Goal: Task Accomplishment & Management: Complete application form

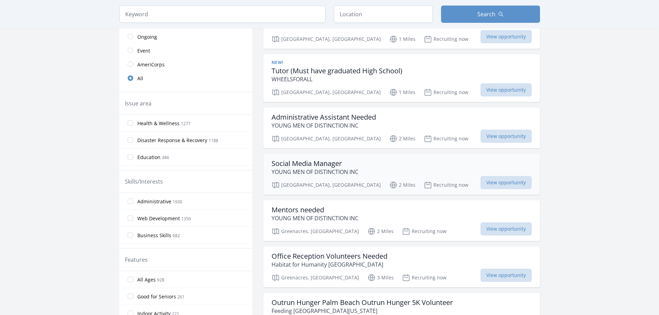
scroll to position [173, 0]
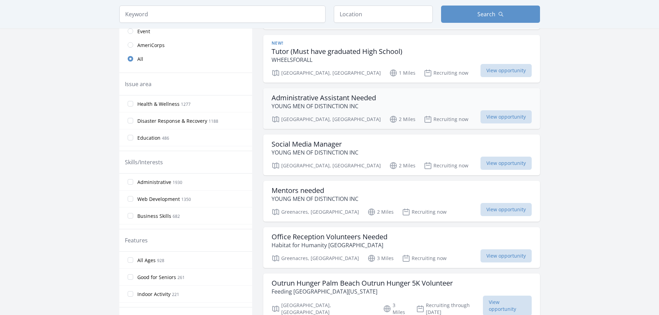
click at [317, 101] on h3 "Administrative Assistant Needed" at bounding box center [324, 98] width 104 height 8
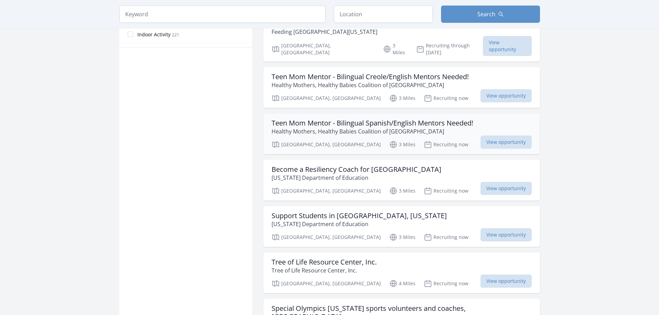
scroll to position [450, 0]
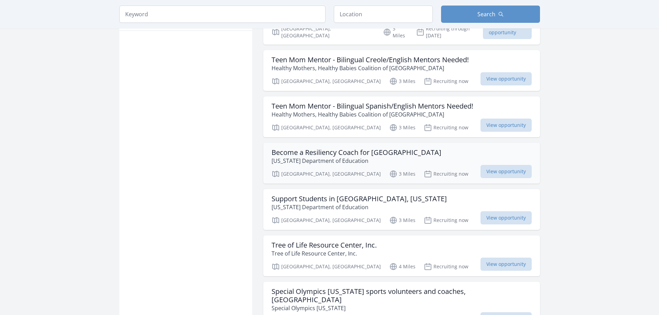
click at [331, 148] on h3 "Become a Resiliency Coach for Palm Beach County Schools" at bounding box center [357, 152] width 170 height 8
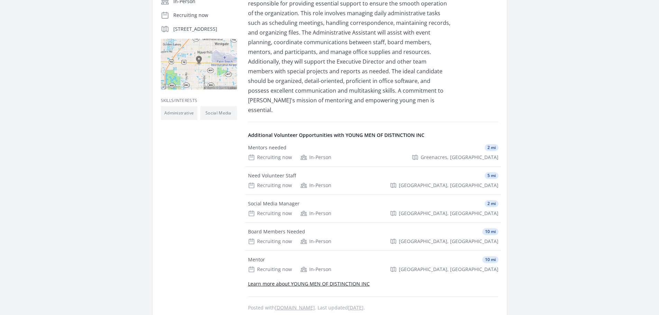
scroll to position [173, 0]
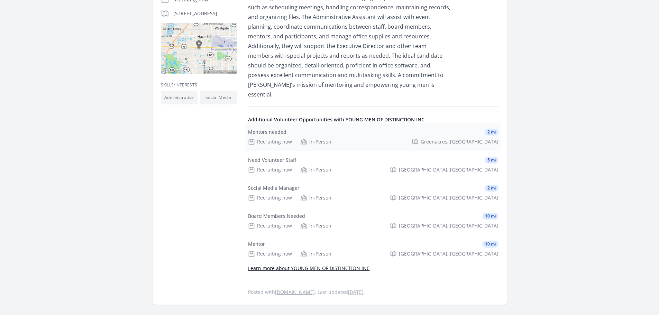
click at [270, 138] on div "Recruiting now" at bounding box center [270, 141] width 44 height 7
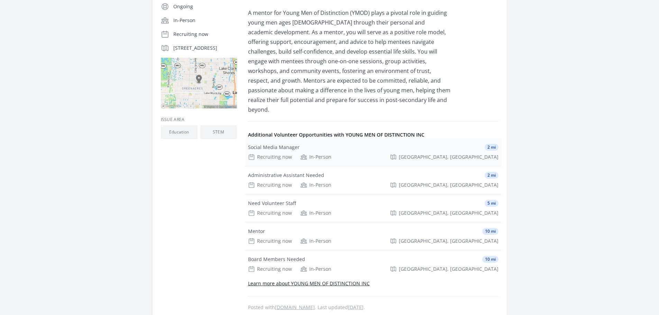
scroll to position [69, 0]
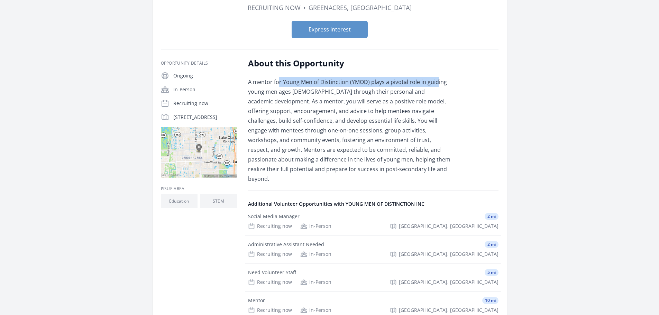
drag, startPoint x: 279, startPoint y: 81, endPoint x: 438, endPoint y: 82, distance: 158.8
click at [438, 82] on p "A mentor for Young Men of Distinction (YMOD) plays a pivotal role in guiding yo…" at bounding box center [349, 130] width 202 height 107
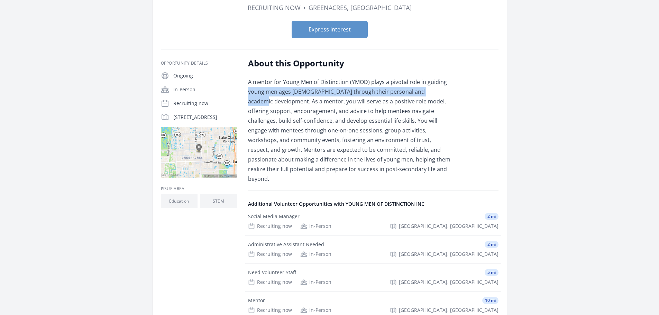
drag, startPoint x: 255, startPoint y: 92, endPoint x: 435, endPoint y: 93, distance: 180.2
click at [438, 92] on p "A mentor for Young Men of Distinction (YMOD) plays a pivotal role in guiding yo…" at bounding box center [349, 130] width 202 height 107
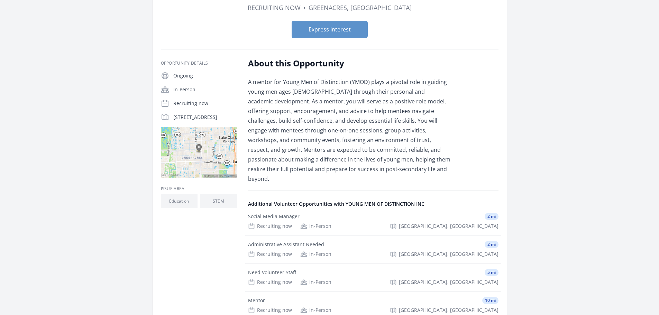
click at [291, 104] on p "A mentor for Young Men of Distinction (YMOD) plays a pivotal role in guiding yo…" at bounding box center [349, 130] width 202 height 107
drag, startPoint x: 255, startPoint y: 151, endPoint x: 286, endPoint y: 149, distance: 30.9
click at [286, 149] on p "A mentor for Young Men of Distinction (YMOD) plays a pivotal role in guiding yo…" at bounding box center [349, 130] width 202 height 107
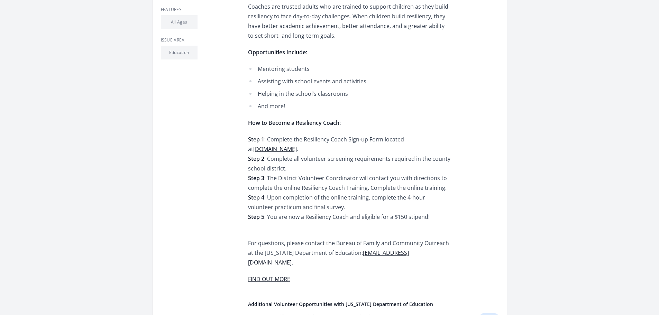
scroll to position [277, 0]
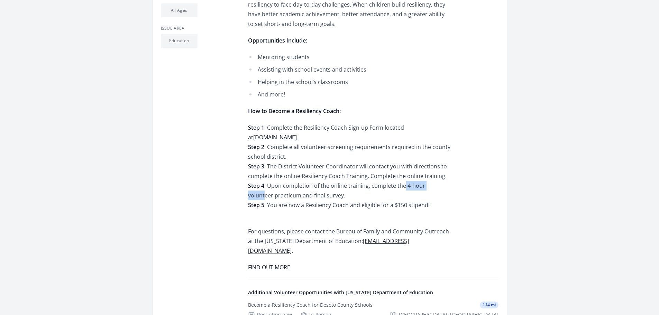
drag, startPoint x: 404, startPoint y: 188, endPoint x: 441, endPoint y: 186, distance: 36.4
click at [441, 186] on div "Moms, dads, volunteers, and mentors are invited to become Resiliency Coaches! B…" at bounding box center [349, 79] width 202 height 386
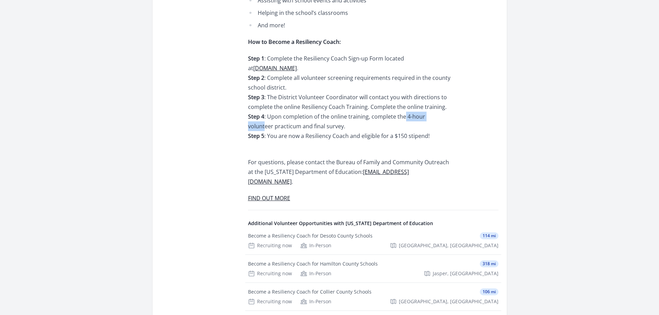
scroll to position [415, 0]
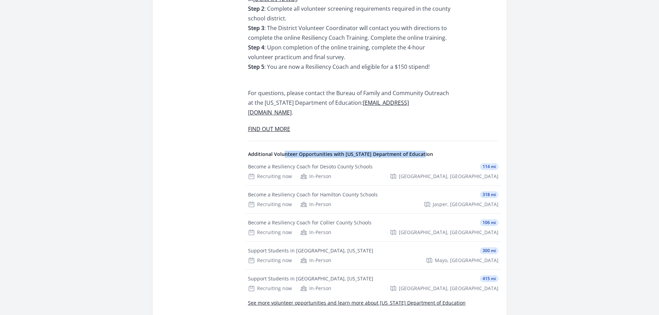
drag, startPoint x: 284, startPoint y: 145, endPoint x: 426, endPoint y: 146, distance: 141.8
click at [426, 151] on h4 "Additional Volunteer Opportunities with Florida Department of Education" at bounding box center [373, 154] width 250 height 7
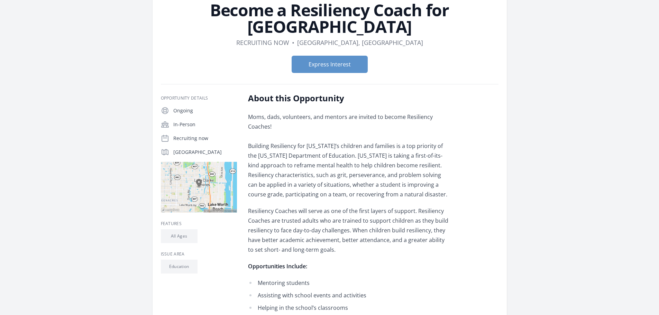
scroll to position [104, 0]
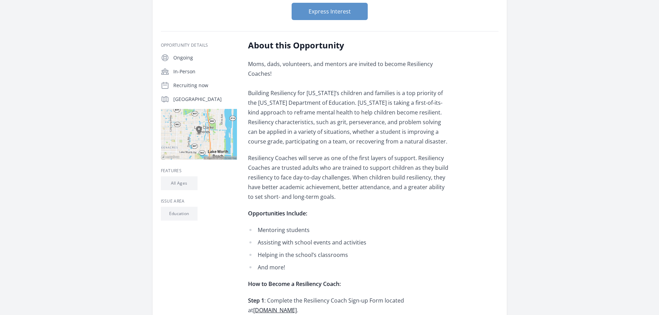
click at [199, 129] on img at bounding box center [199, 134] width 76 height 51
click at [199, 132] on img at bounding box center [199, 134] width 76 height 51
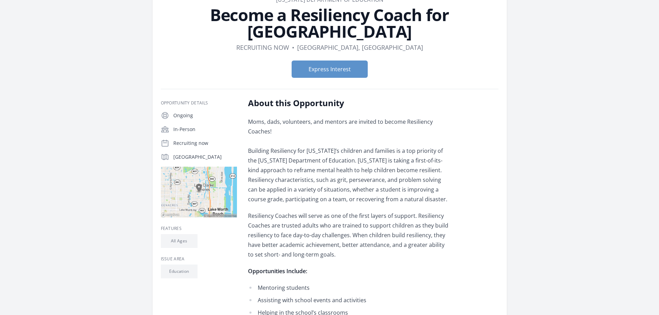
scroll to position [138, 0]
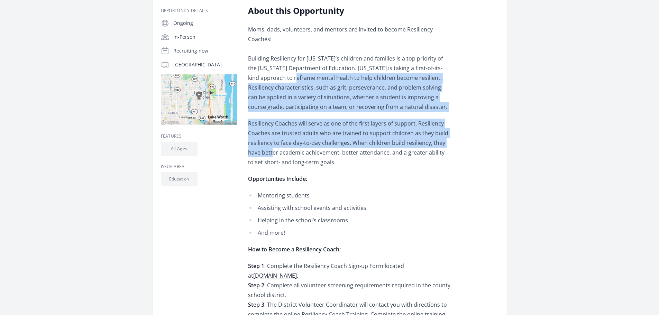
drag, startPoint x: 273, startPoint y: 83, endPoint x: 272, endPoint y: 154, distance: 70.6
click at [272, 154] on div "Moms, dads, volunteers, and mentors are invited to become Resiliency Coaches! B…" at bounding box center [349, 218] width 202 height 386
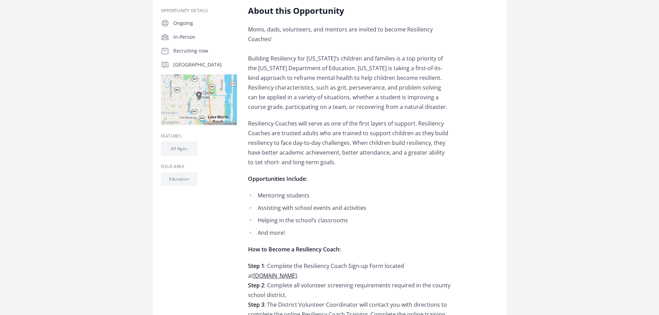
click at [349, 150] on p "Resiliency Coaches will serve as one of the first layers of support. Resiliency…" at bounding box center [349, 143] width 202 height 48
click at [297, 273] on span "www.buildresiliency.org" at bounding box center [275, 276] width 44 height 8
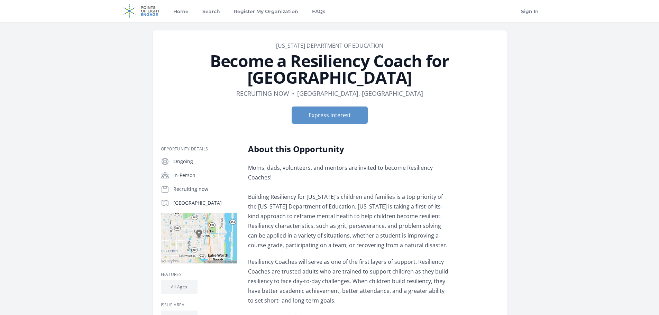
scroll to position [138, 0]
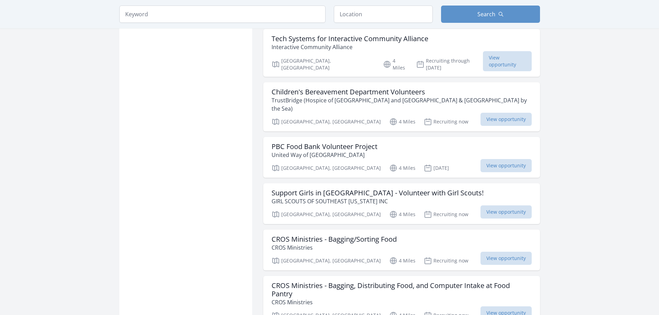
scroll to position [761, 0]
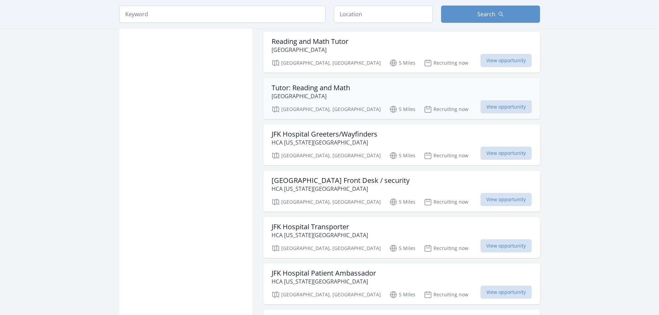
scroll to position [1695, 0]
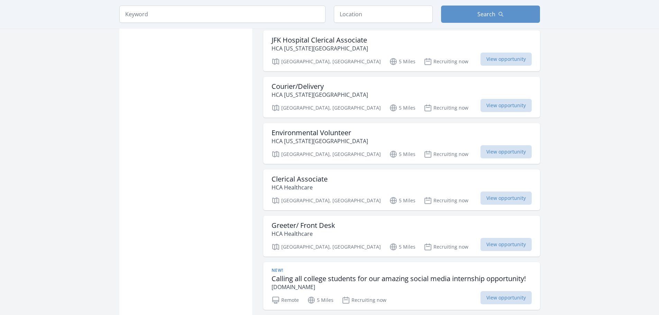
scroll to position [2006, 0]
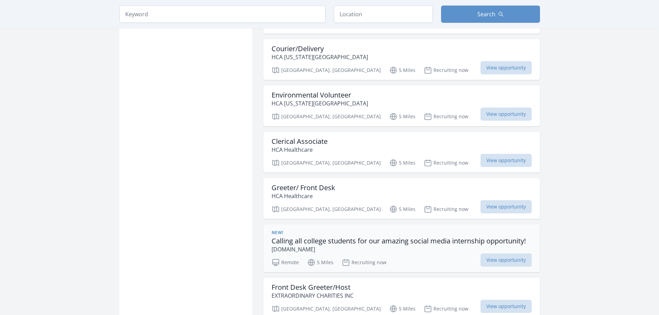
click at [415, 237] on h3 "Calling all college students for our amazing social media internship opportunit…" at bounding box center [399, 241] width 254 height 8
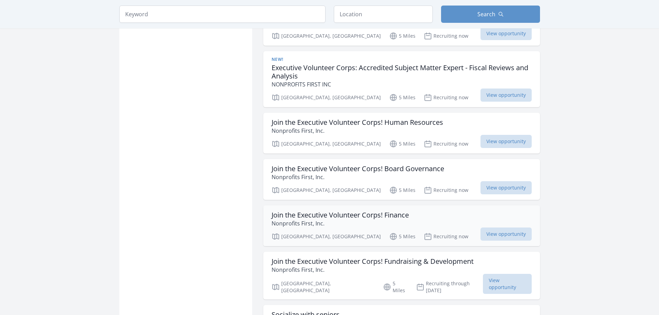
scroll to position [2456, 0]
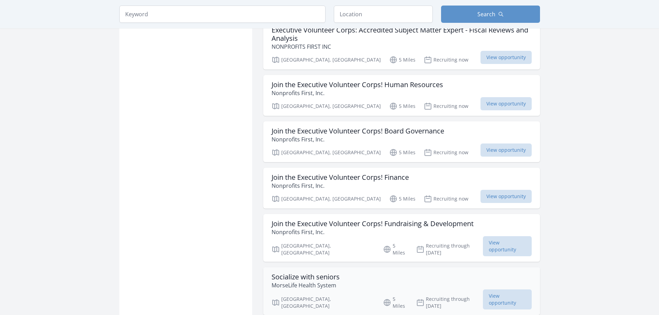
click at [305, 273] on h3 "Socialize with seniors" at bounding box center [306, 277] width 68 height 8
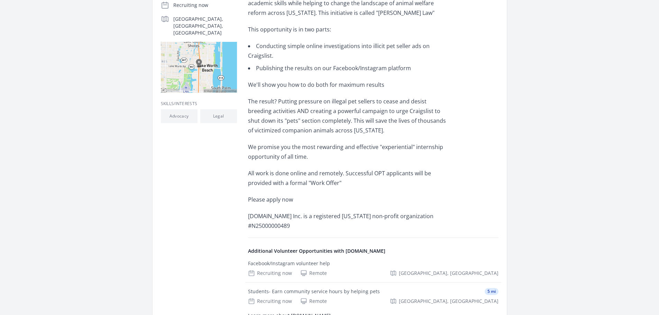
scroll to position [242, 0]
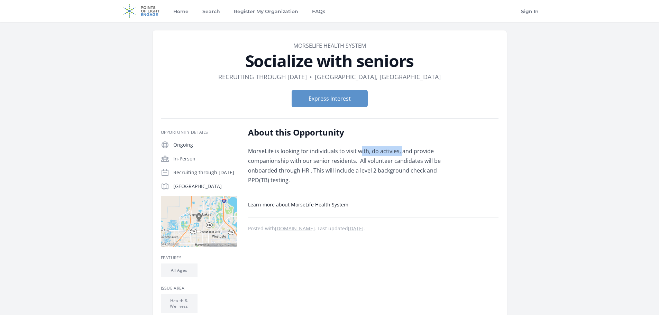
drag, startPoint x: 386, startPoint y: 153, endPoint x: 401, endPoint y: 154, distance: 14.3
click at [401, 154] on p "MorseLife is looking for individuals to visit with, do activies, and provide co…" at bounding box center [349, 165] width 202 height 39
click at [357, 165] on p "MorseLife is looking for individuals to visit with, do activies, and provide co…" at bounding box center [349, 165] width 202 height 39
drag, startPoint x: 247, startPoint y: 160, endPoint x: 350, endPoint y: 163, distance: 103.5
click at [350, 163] on div "Opportunity Details Ongoing In-Person Recruiting through [DATE] [GEOGRAPHIC_DAT…" at bounding box center [330, 220] width 338 height 186
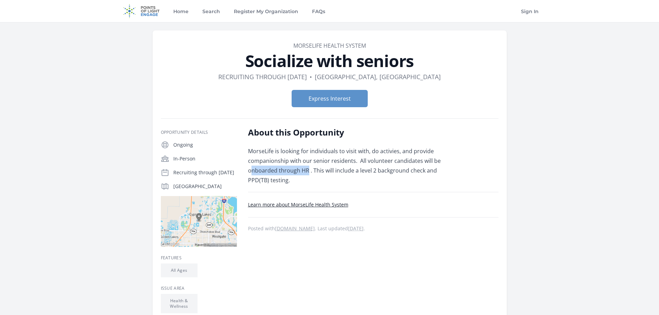
drag, startPoint x: 251, startPoint y: 172, endPoint x: 308, endPoint y: 173, distance: 56.1
click at [308, 173] on p "MorseLife is looking for individuals to visit with, do activies, and provide co…" at bounding box center [349, 165] width 202 height 39
drag, startPoint x: 371, startPoint y: 171, endPoint x: 429, endPoint y: 170, distance: 58.1
click at [429, 170] on p "MorseLife is looking for individuals to visit with, do activies, and provide co…" at bounding box center [349, 165] width 202 height 39
click at [285, 205] on link "Learn more about MorseLife Health System" at bounding box center [298, 204] width 100 height 7
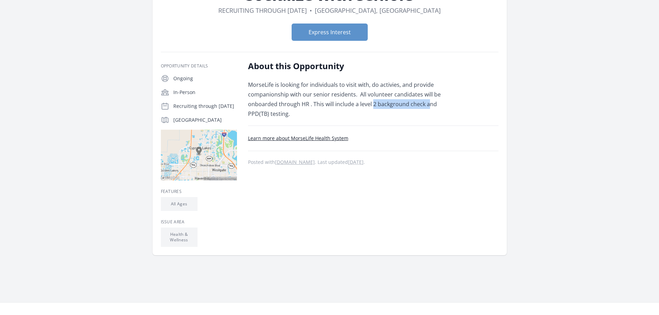
scroll to position [69, 0]
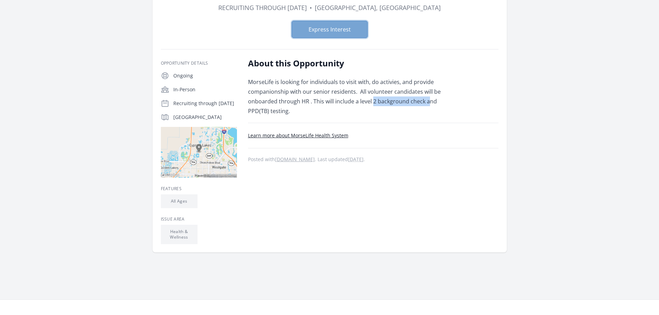
click at [332, 29] on button "Express Interest" at bounding box center [330, 29] width 76 height 17
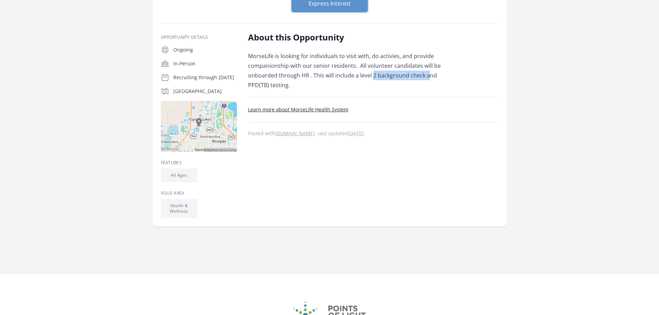
scroll to position [173, 0]
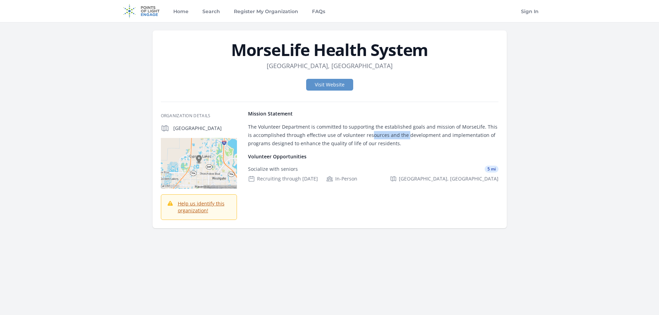
drag, startPoint x: 372, startPoint y: 134, endPoint x: 401, endPoint y: 134, distance: 29.7
click at [401, 134] on p "The Volunteer Department is committed to supporting the established goals and m…" at bounding box center [373, 135] width 250 height 25
click at [199, 158] on img at bounding box center [199, 163] width 76 height 51
click at [195, 208] on link "Help us identify this organization!" at bounding box center [201, 206] width 47 height 13
click at [331, 83] on link "Visit Website" at bounding box center [329, 85] width 47 height 12
